Goal: Task Accomplishment & Management: Manage account settings

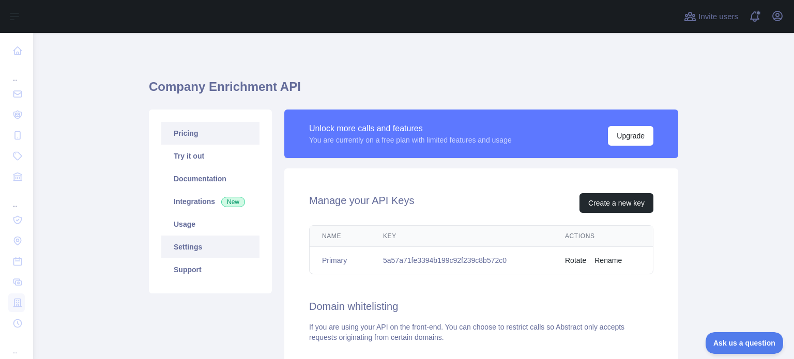
click at [199, 138] on link "Pricing" at bounding box center [210, 133] width 98 height 23
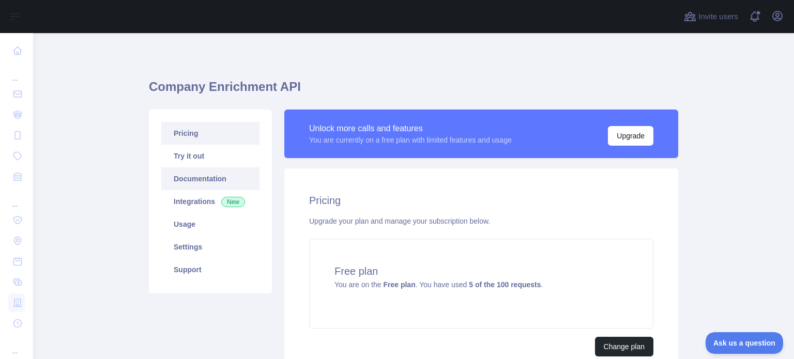
click at [205, 180] on link "Documentation" at bounding box center [210, 179] width 98 height 23
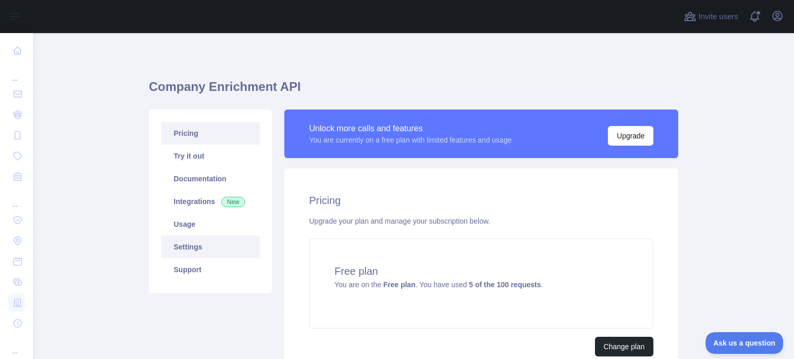
click at [196, 245] on link "Settings" at bounding box center [210, 247] width 98 height 23
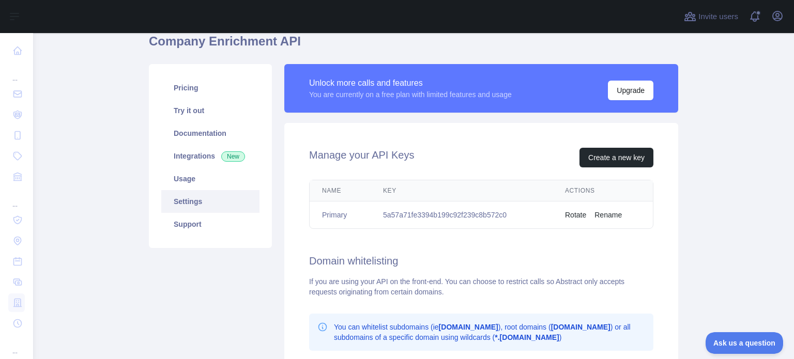
scroll to position [52, 0]
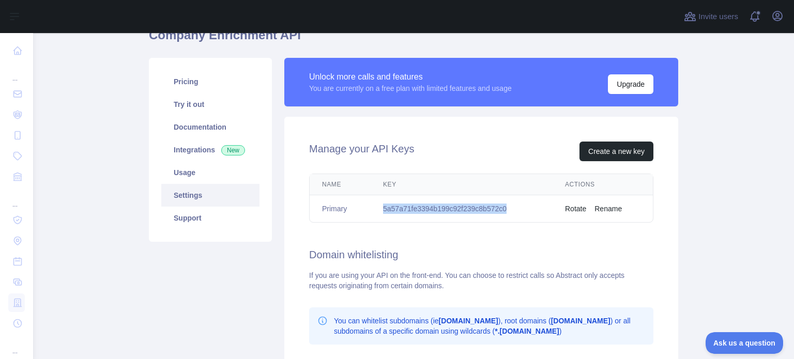
drag, startPoint x: 508, startPoint y: 208, endPoint x: 377, endPoint y: 205, distance: 130.9
click at [377, 205] on td "5a57a71fe3394b199c92f239c8b572c0" at bounding box center [462, 208] width 182 height 27
copy td "5a57a71fe3394b199c92f239c8b572c0"
